Goal: Navigation & Orientation: Go to known website

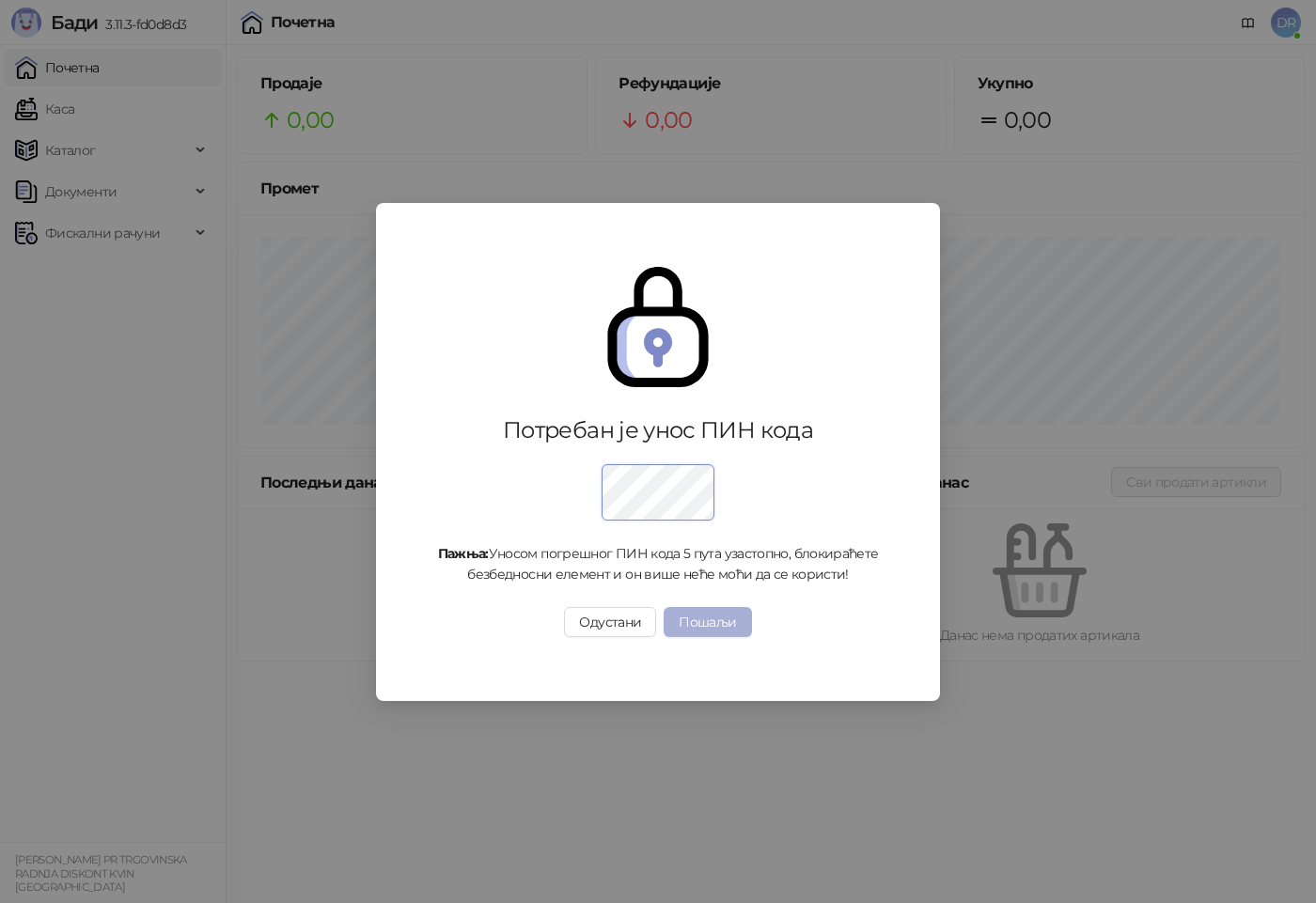
click at [722, 620] on button "Пошаљи" at bounding box center [707, 622] width 87 height 30
